Goal: Information Seeking & Learning: Learn about a topic

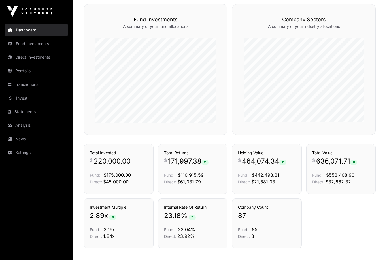
scroll to position [348, 0]
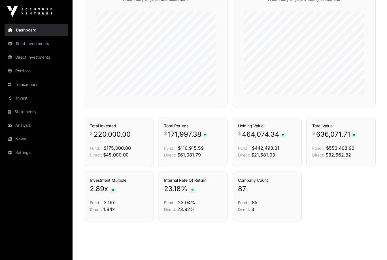
click at [262, 139] on span "464,074.34" at bounding box center [264, 134] width 45 height 9
click at [270, 139] on span "464,074.34" at bounding box center [264, 134] width 45 height 9
click at [267, 139] on span "464,074.34" at bounding box center [264, 134] width 45 height 9
click at [267, 167] on div "Holdings Holding Value $ 464,074.34 Fund: $442,493.31 Direct: $21,581.03" at bounding box center [267, 142] width 70 height 50
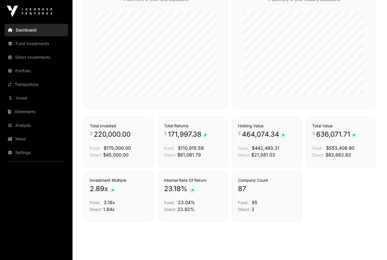
click at [269, 181] on div "Company Count 87 Fund: 85 Direct: 3" at bounding box center [267, 197] width 70 height 50
click at [256, 182] on div "Company Count 87 Fund: 85 Direct: 3" at bounding box center [267, 197] width 70 height 50
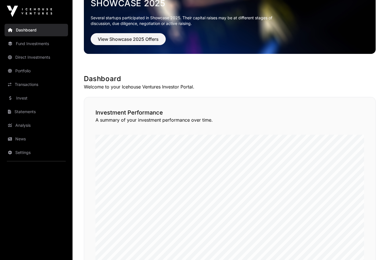
scroll to position [0, 0]
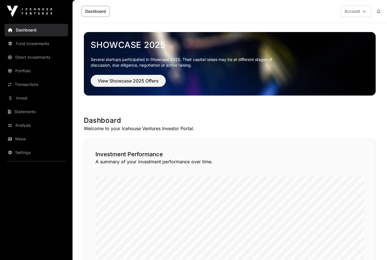
click at [141, 79] on span "View Showcase 2025 Offers" at bounding box center [128, 80] width 61 height 7
click at [138, 85] on button "View Showcase 2025 Offers" at bounding box center [128, 81] width 75 height 12
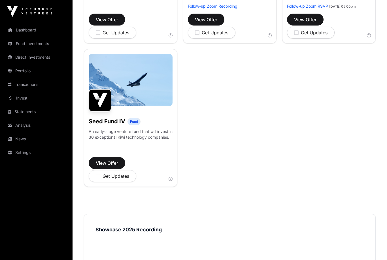
scroll to position [470, 0]
click at [107, 166] on span "View Offer" at bounding box center [107, 163] width 22 height 7
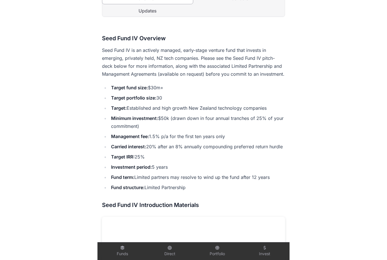
scroll to position [185, 0]
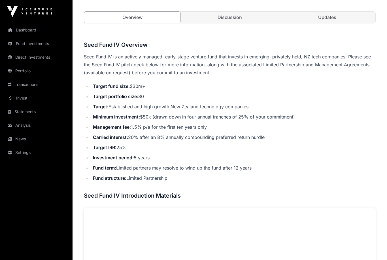
click at [301, 165] on li "Fund term: Limited partners may resolve to wind up the fund after 12 years" at bounding box center [233, 168] width 285 height 8
